Goal: Navigation & Orientation: Find specific page/section

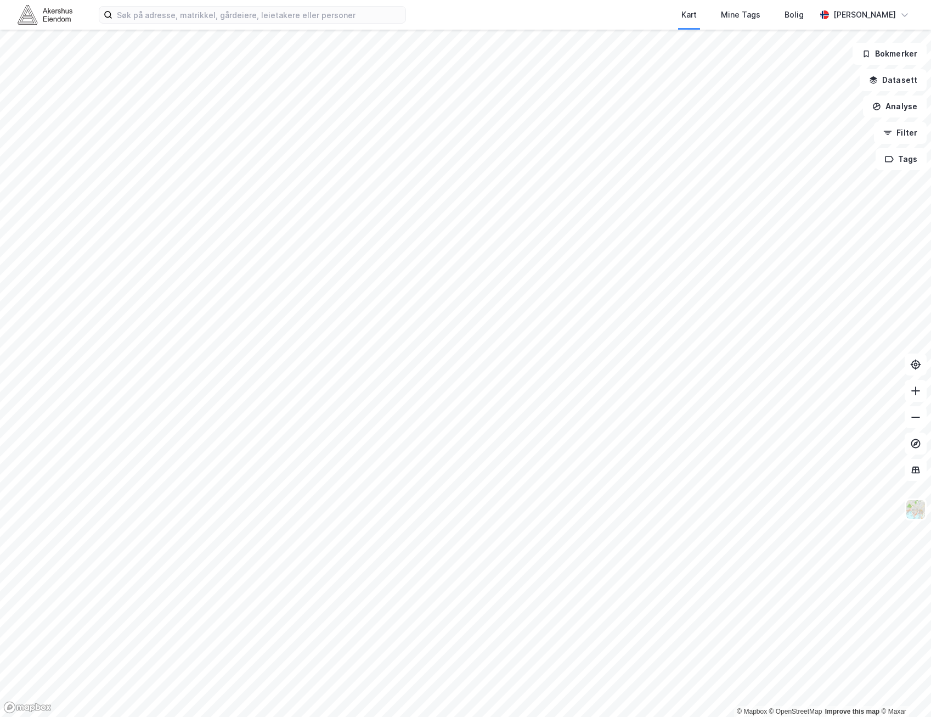
click at [931, 363] on html "Kart Mine Tags Bolig [PERSON_NAME] © Mapbox © OpenStreetMap Improve this map © …" at bounding box center [465, 358] width 931 height 717
